Goal: Transaction & Acquisition: Download file/media

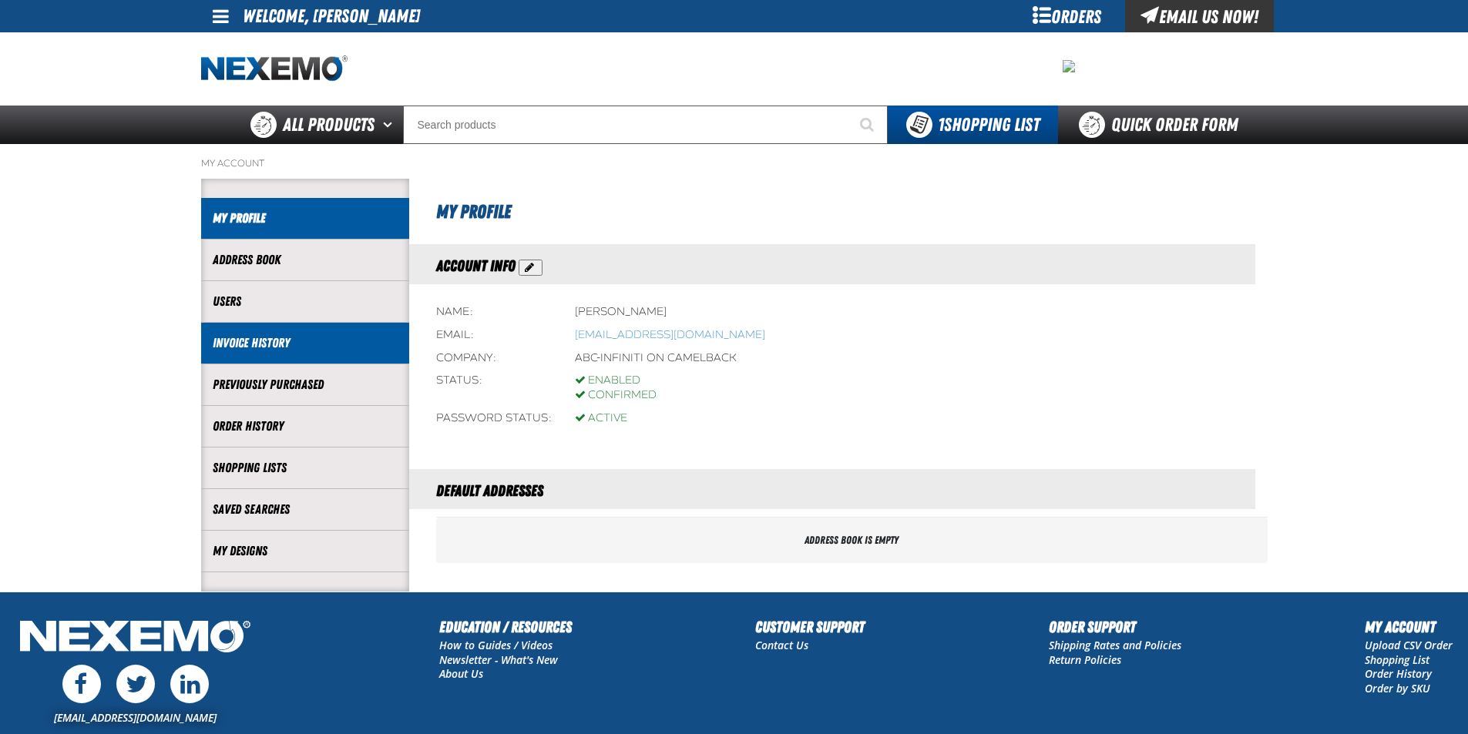
click at [321, 347] on link "Invoice History" at bounding box center [305, 343] width 185 height 18
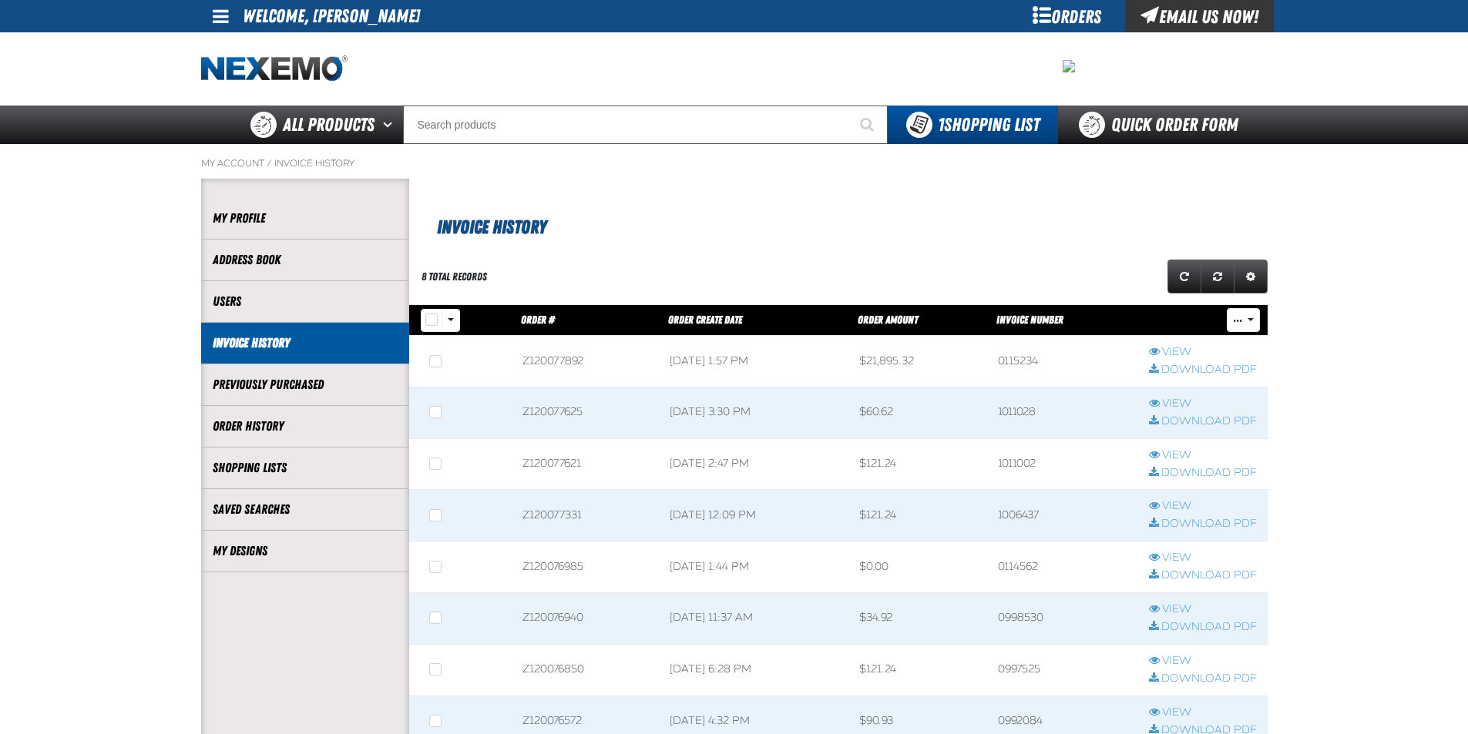
scroll to position [1, 1]
click at [610, 203] on div "Invoice History" at bounding box center [838, 210] width 858 height 62
click at [1179, 450] on link "View" at bounding box center [1203, 455] width 108 height 15
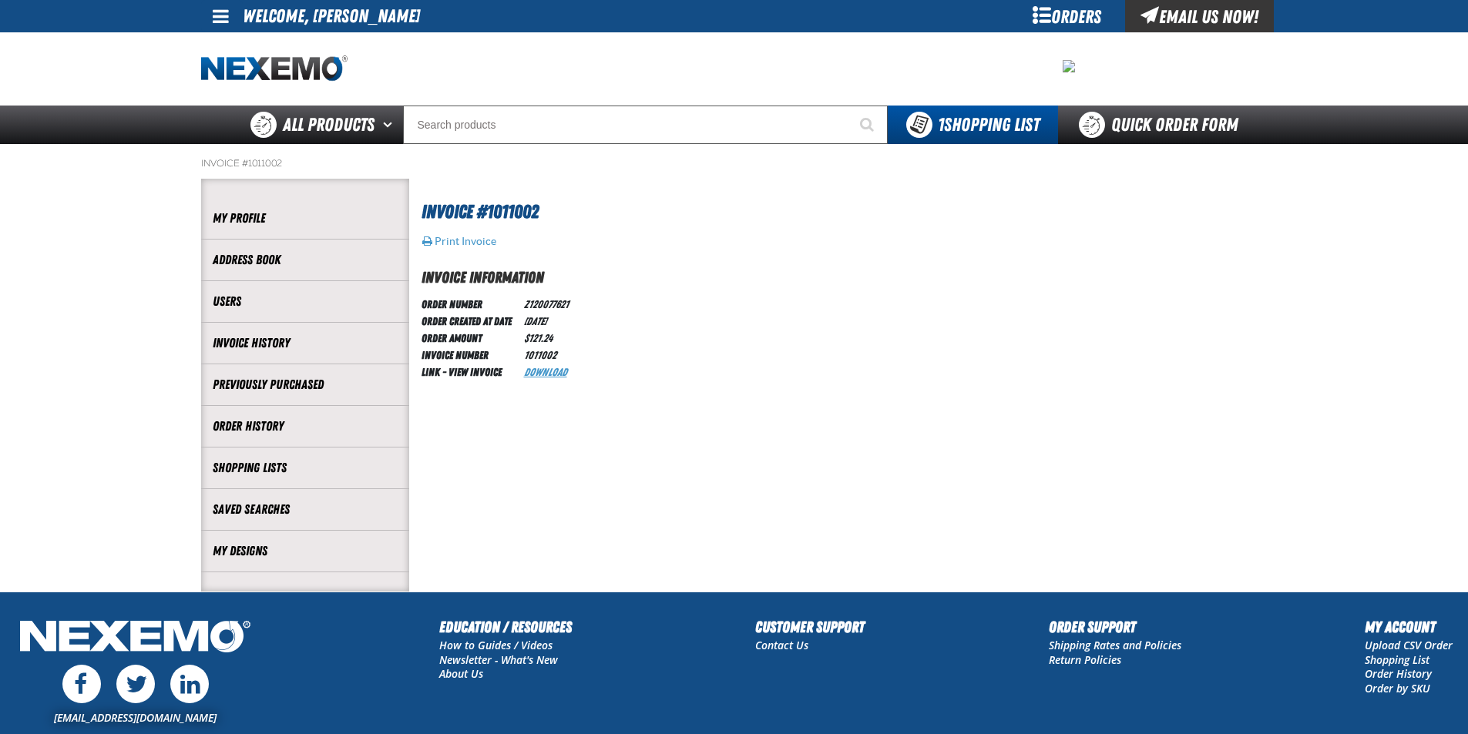
click at [547, 368] on link "Download" at bounding box center [545, 372] width 43 height 12
click at [307, 439] on li "Order History" at bounding box center [305, 427] width 208 height 42
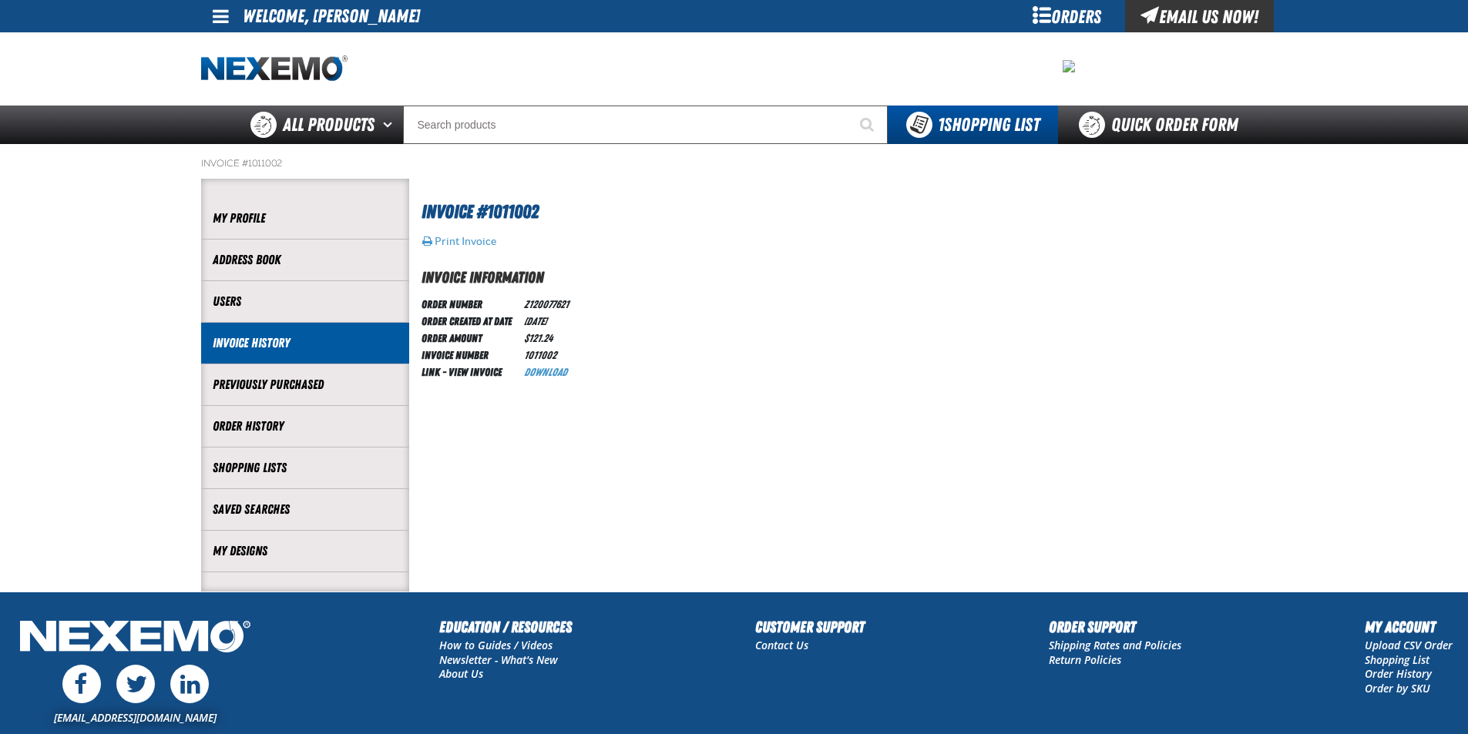
click at [334, 350] on link "Invoice History" at bounding box center [305, 343] width 185 height 18
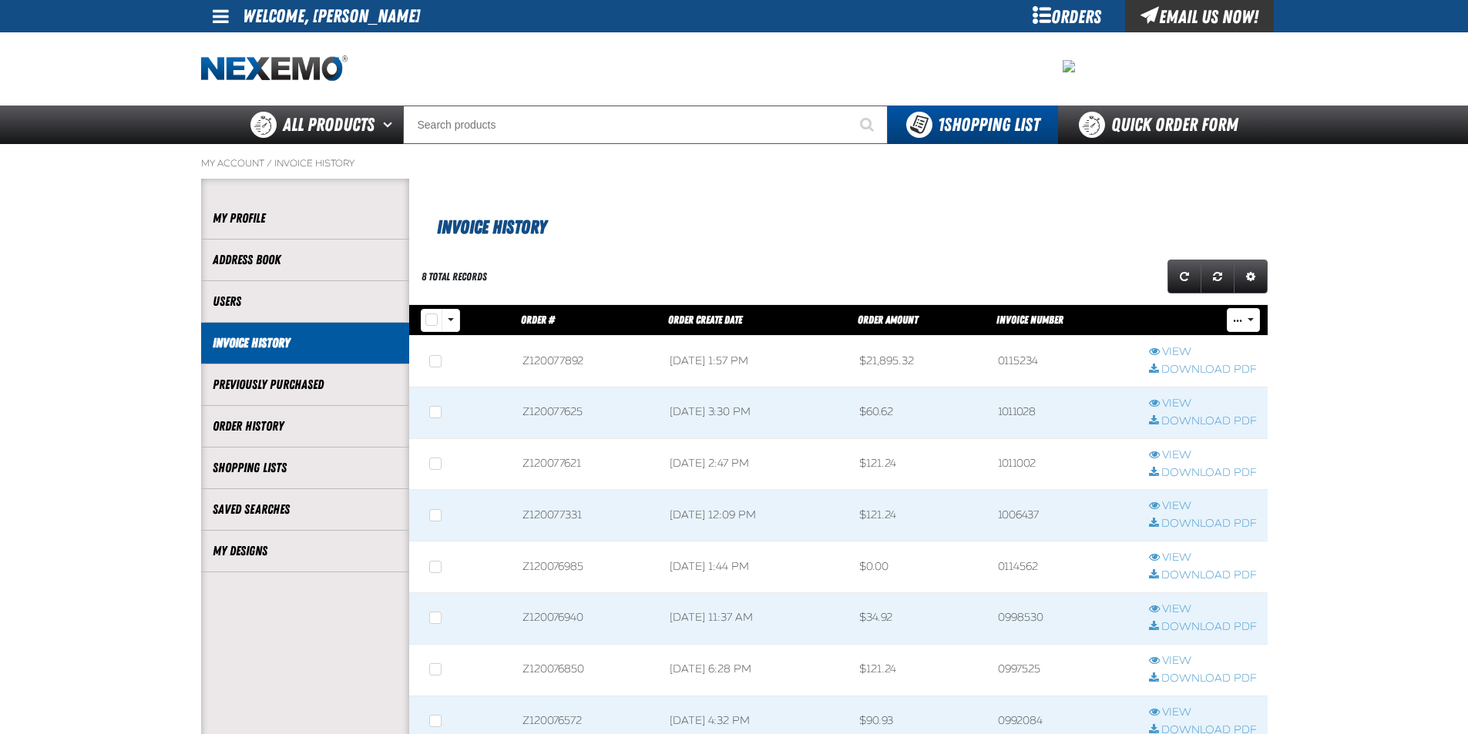
scroll to position [1, 1]
click at [1185, 395] on span at bounding box center [1202, 413] width 129 height 51
click at [1184, 397] on link "View" at bounding box center [1203, 404] width 108 height 15
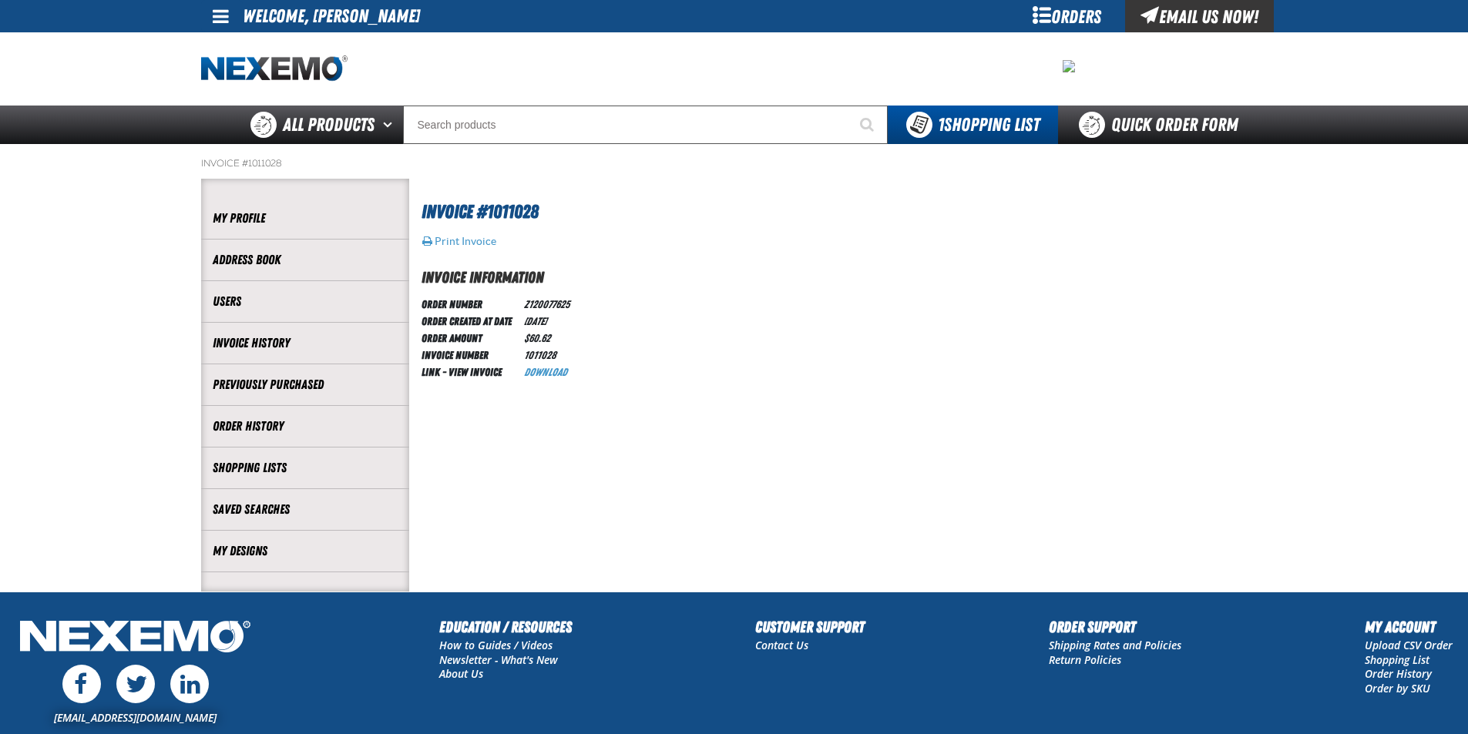
click at [544, 364] on td "Download" at bounding box center [547, 371] width 58 height 17
click at [548, 374] on link "Download" at bounding box center [545, 372] width 43 height 12
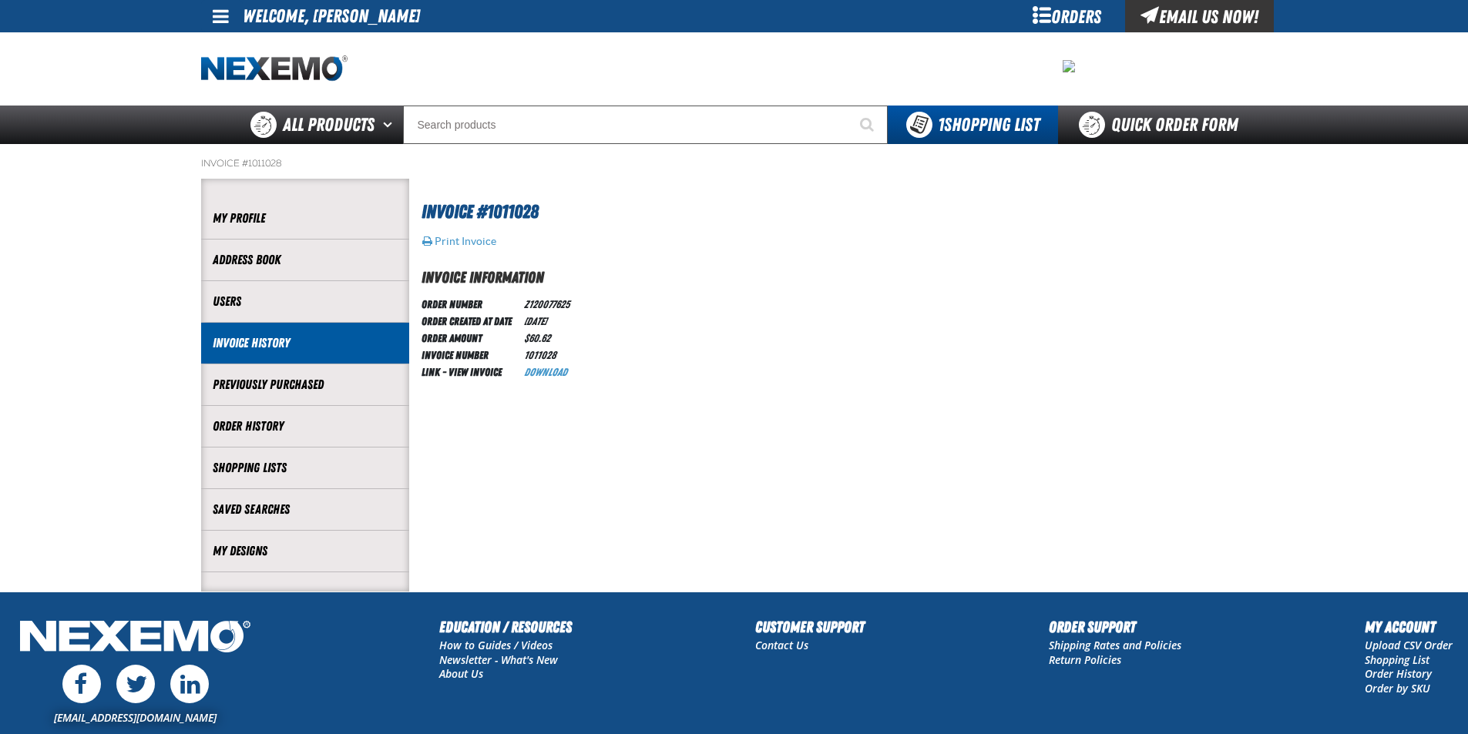
click at [312, 338] on link "Invoice History" at bounding box center [305, 343] width 185 height 18
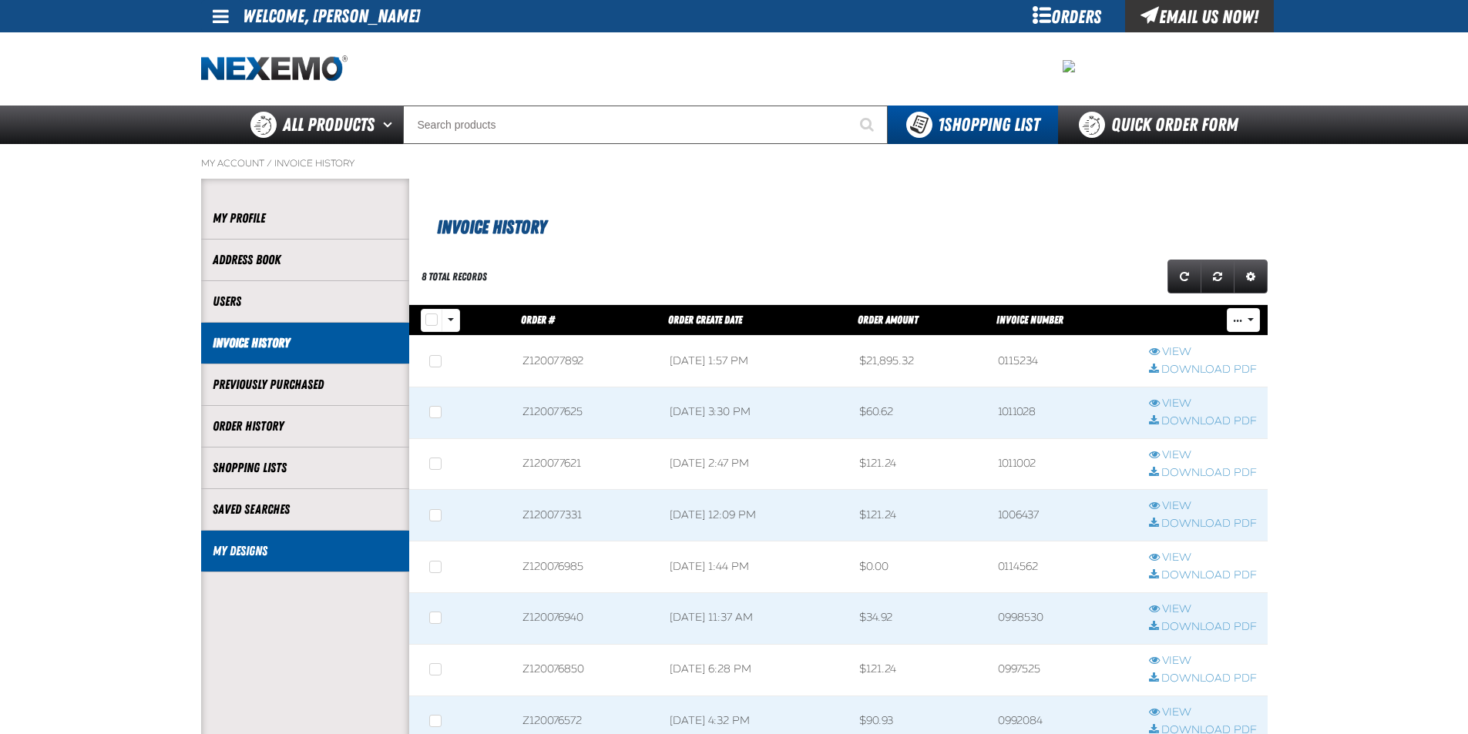
click at [278, 558] on link "My Designs" at bounding box center [305, 551] width 185 height 18
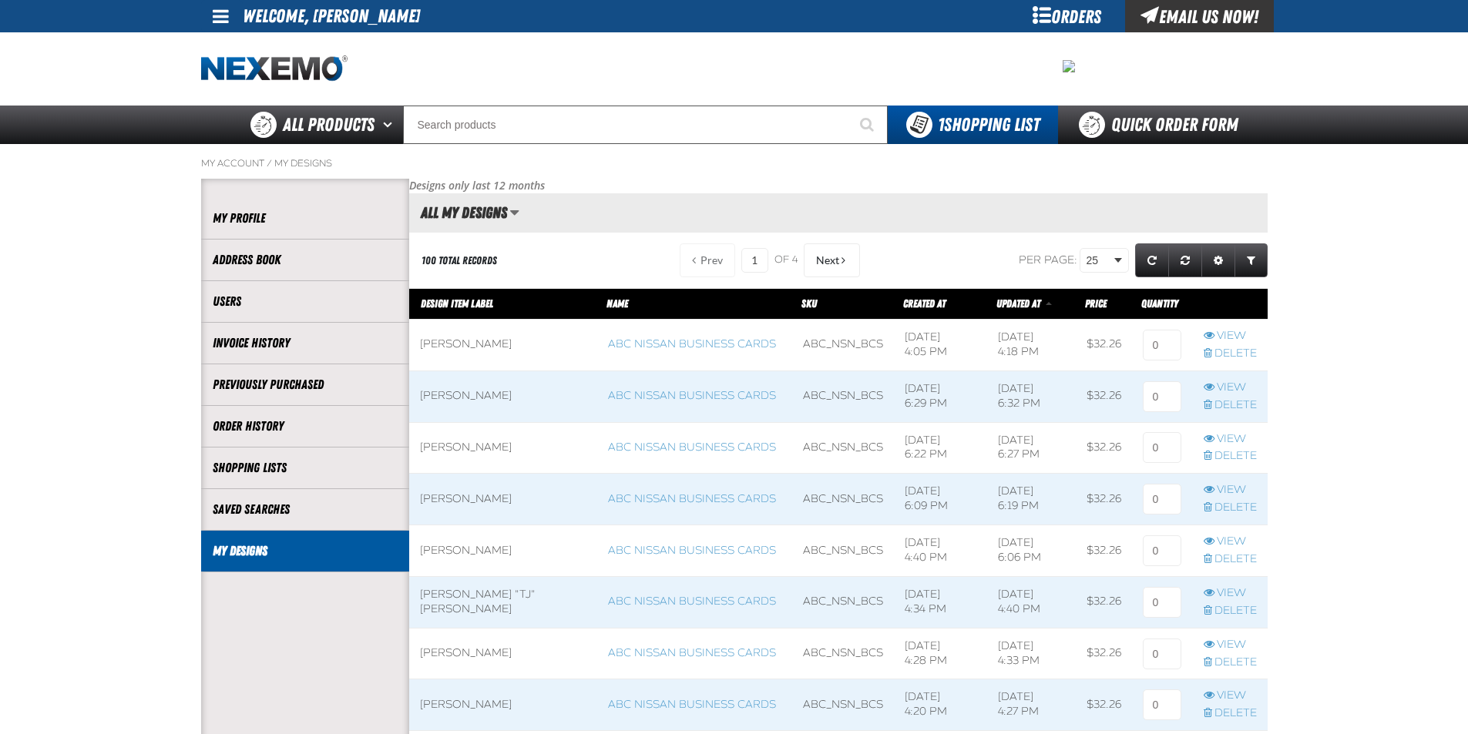
scroll to position [1, 1]
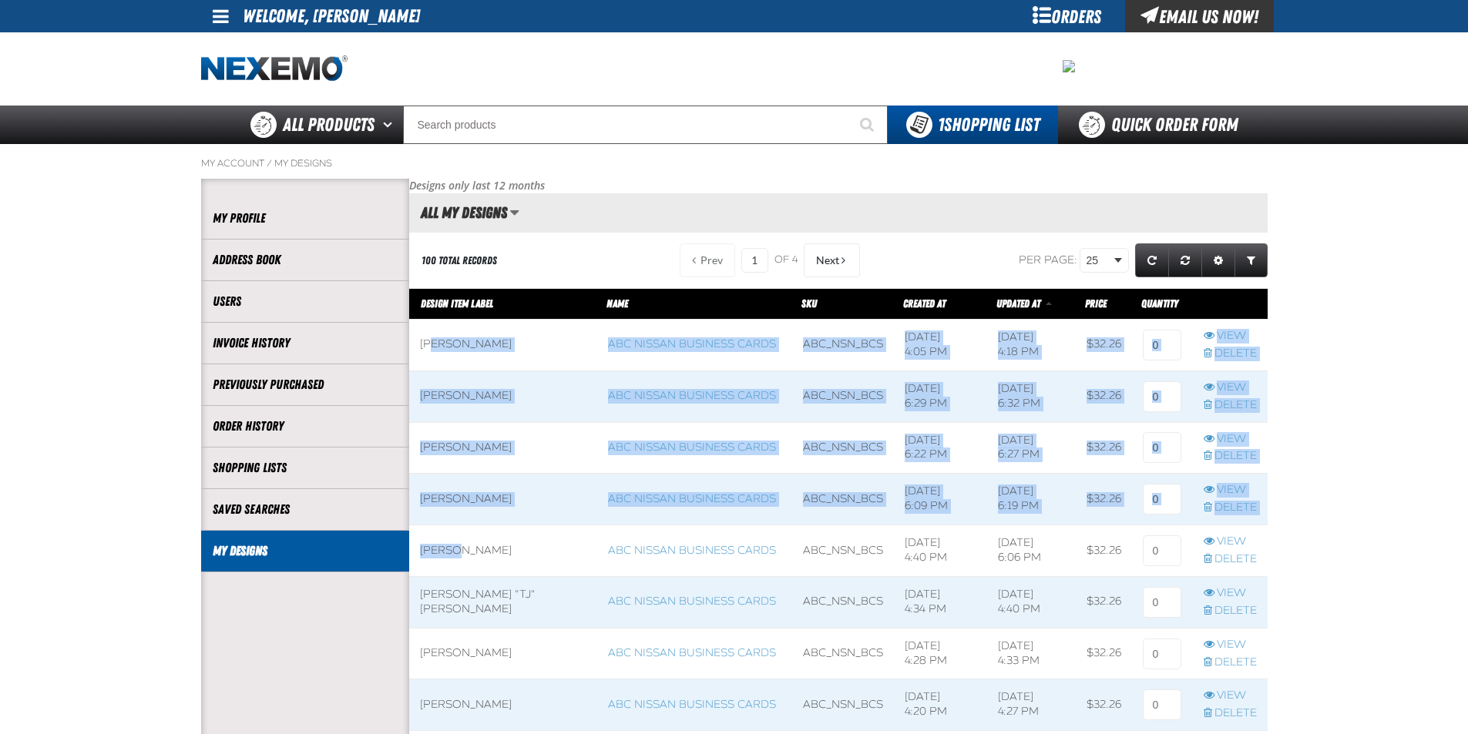
drag, startPoint x: 456, startPoint y: 549, endPoint x: 432, endPoint y: 343, distance: 207.2
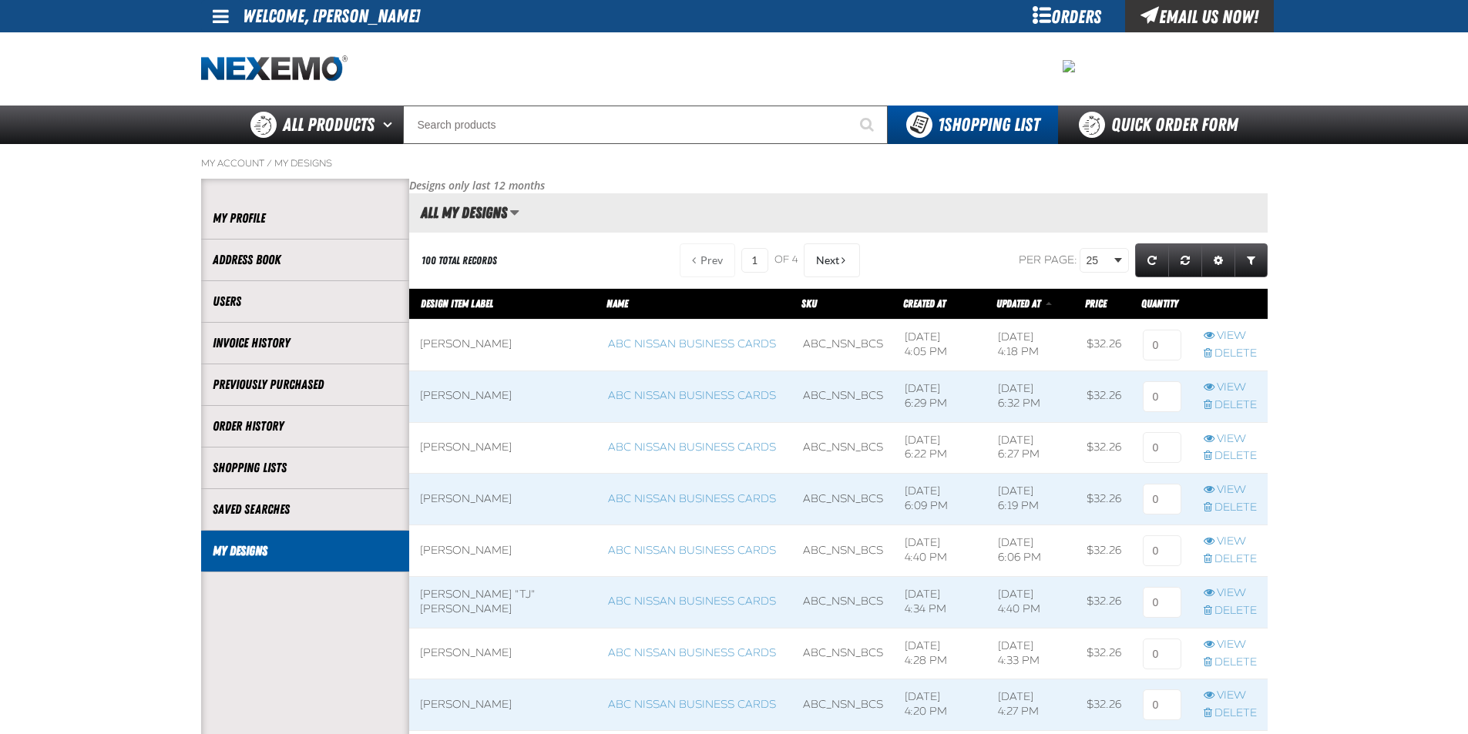
drag, startPoint x: 458, startPoint y: 549, endPoint x: 517, endPoint y: 314, distance: 242.4
click at [507, 210] on div "All My Designs Saved Views Set as active All My Designs view All My Designs Sav…" at bounding box center [464, 213] width 110 height 26
click at [522, 211] on div "All My Designs Saved Views Set as active All My Designs view All My Designs Sav…" at bounding box center [838, 212] width 858 height 39
click at [516, 216] on span "Manage grid views. Current view is All My Designs" at bounding box center [514, 212] width 8 height 15
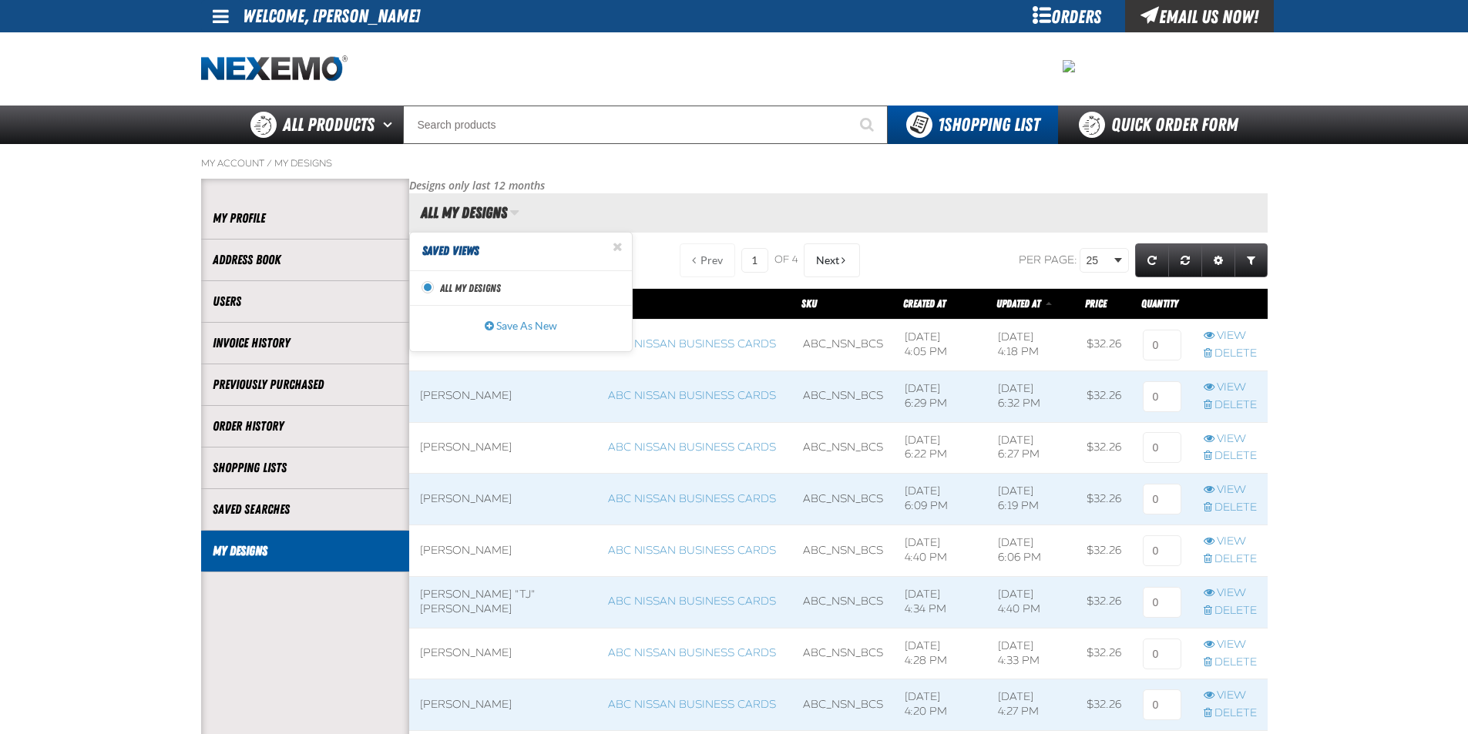
click at [516, 216] on span "Manage grid views. Current view is All My Designs" at bounding box center [514, 212] width 8 height 15
